Goal: Task Accomplishment & Management: Use online tool/utility

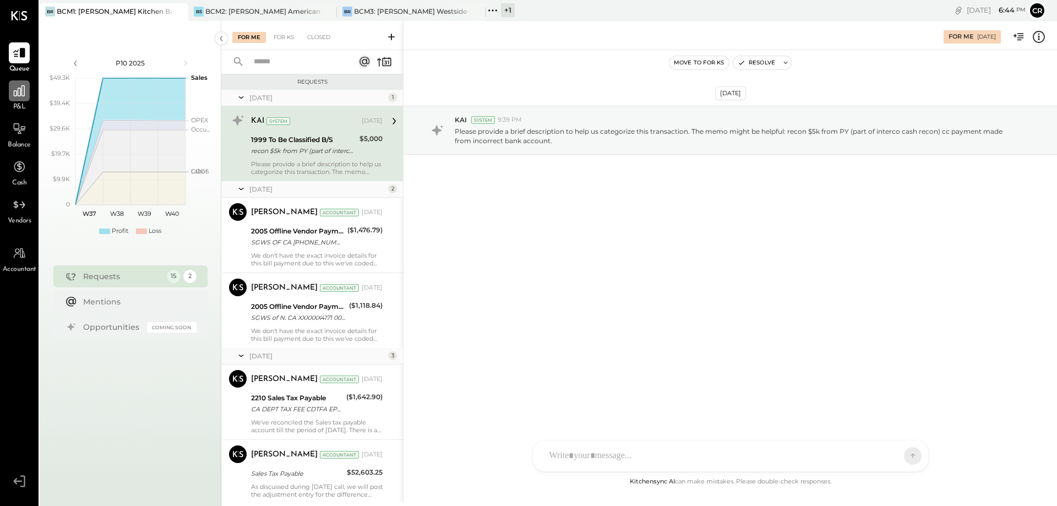
click at [24, 96] on icon at bounding box center [19, 90] width 11 height 11
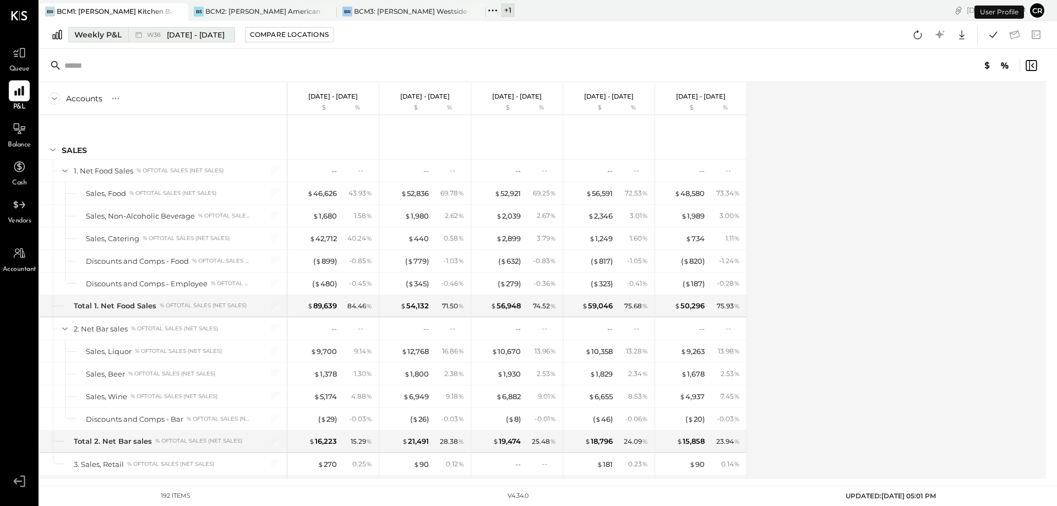
click at [104, 36] on div "Weekly P&L" at bounding box center [97, 34] width 47 height 11
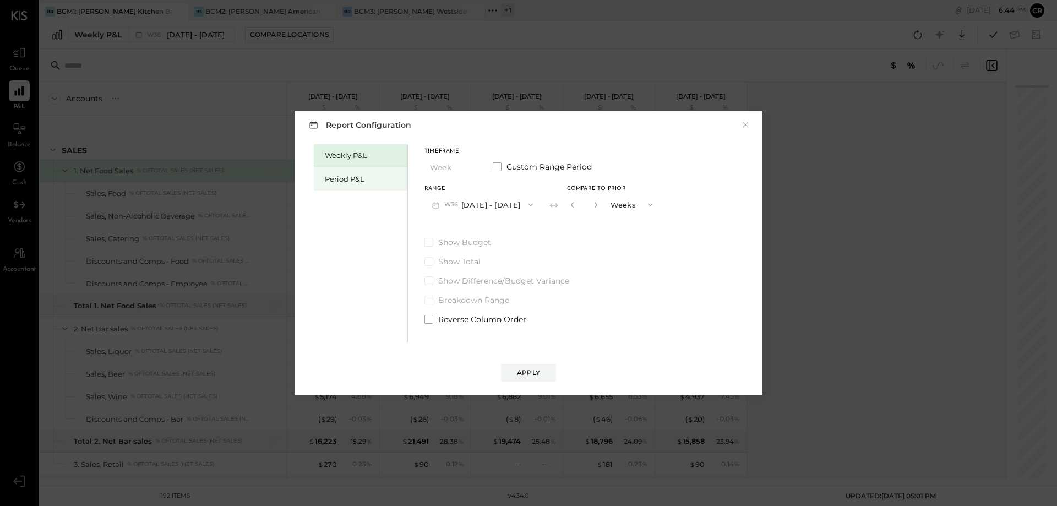
click at [368, 179] on div "Period P&L" at bounding box center [363, 179] width 77 height 10
click at [530, 204] on icon "button" at bounding box center [527, 205] width 4 height 3
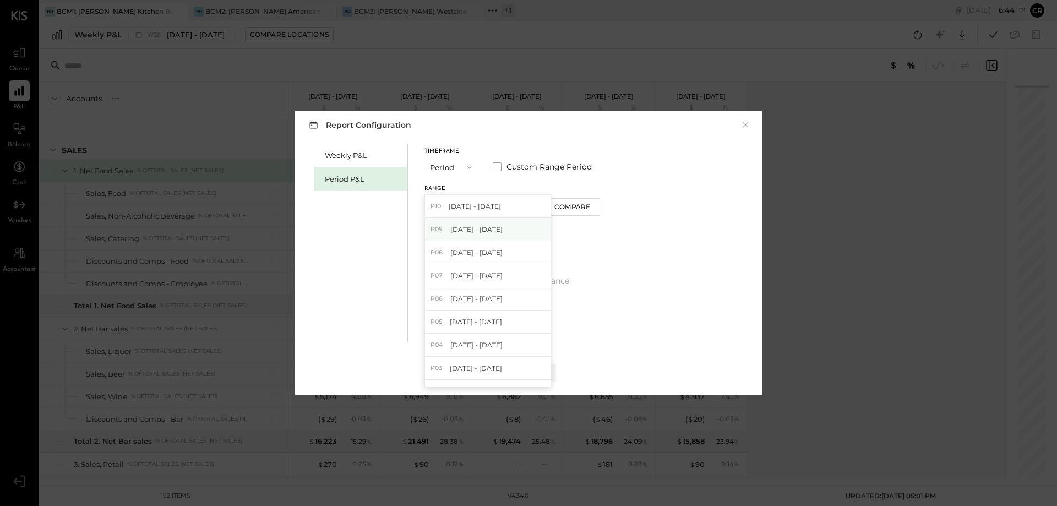
click at [519, 226] on div "P09 [DATE] - [DATE]" at bounding box center [488, 229] width 126 height 23
click at [433, 244] on span at bounding box center [428, 242] width 9 height 9
click at [526, 369] on div "Apply" at bounding box center [528, 372] width 23 height 9
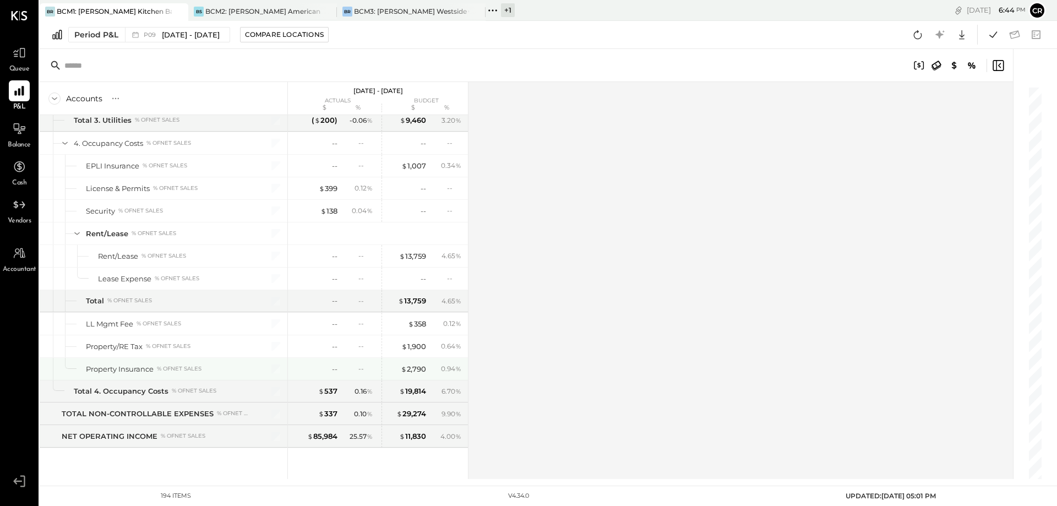
scroll to position [3578, 0]
